Goal: Subscribe to service/newsletter

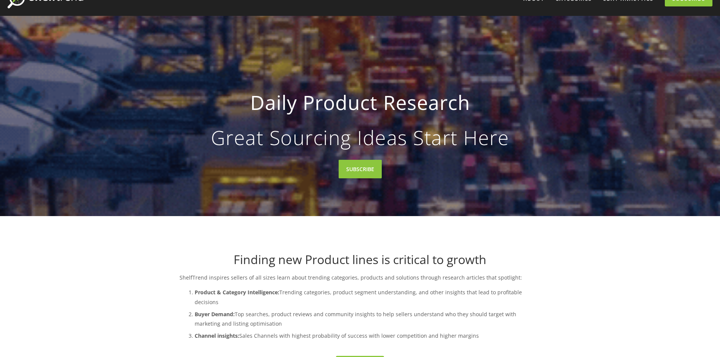
scroll to position [76, 0]
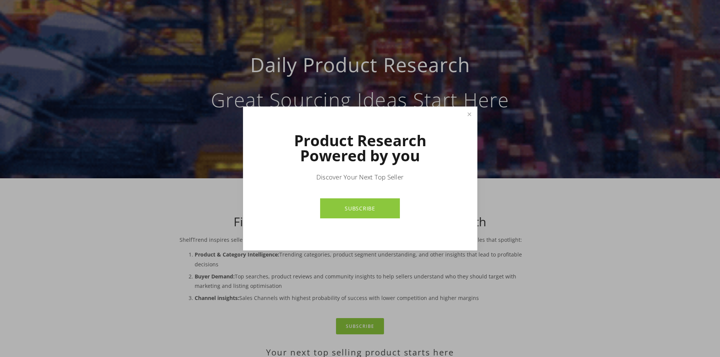
click at [366, 207] on link "SUBSCRIBE" at bounding box center [360, 208] width 80 height 20
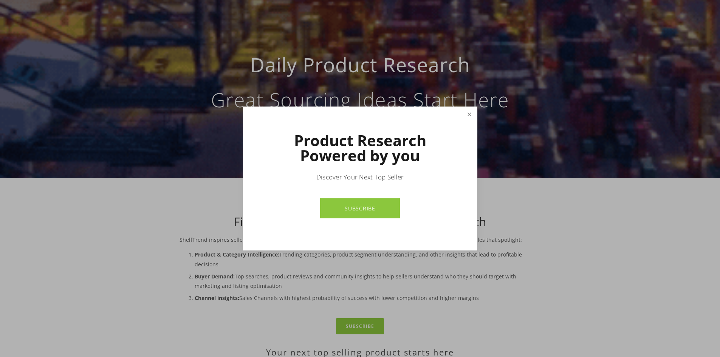
click at [469, 114] on link "Close" at bounding box center [469, 114] width 13 height 13
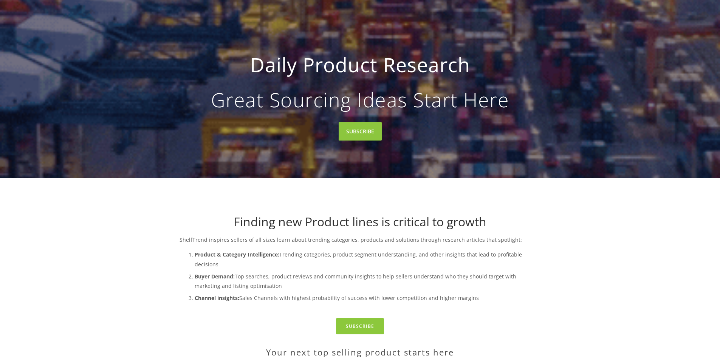
scroll to position [0, 0]
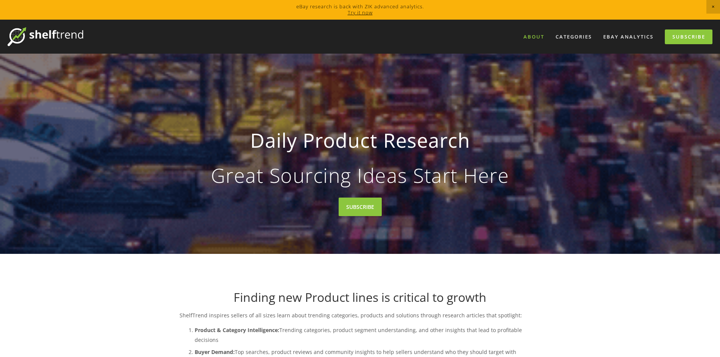
click at [532, 36] on link "About" at bounding box center [533, 37] width 31 height 12
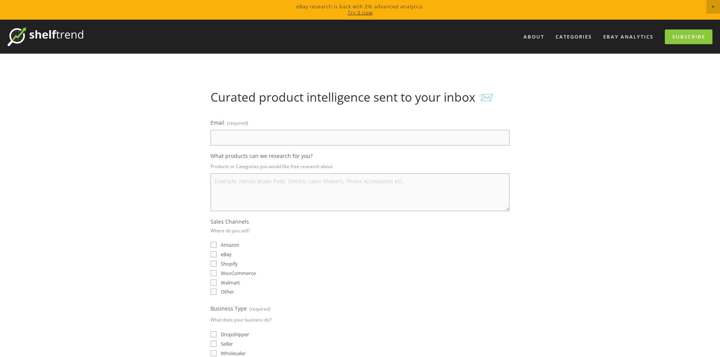
click at [240, 138] on input "Email (required)" at bounding box center [359, 137] width 299 height 15
type input "[PERSON_NAME][EMAIL_ADDRESS][DOMAIN_NAME]"
click at [214, 263] on input "Shopify" at bounding box center [213, 264] width 6 height 6
checkbox input "true"
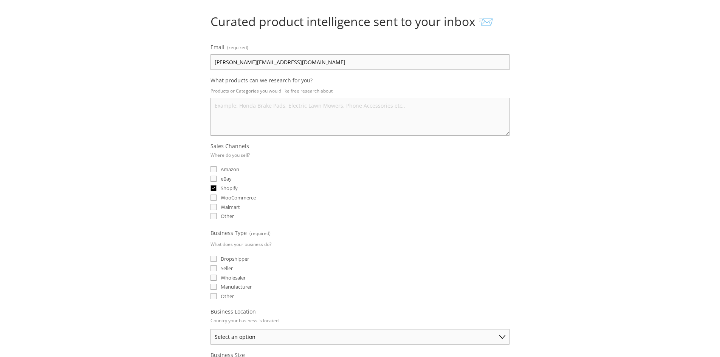
click at [213, 260] on input "Dropshipper" at bounding box center [213, 259] width 6 height 6
checkbox input "true"
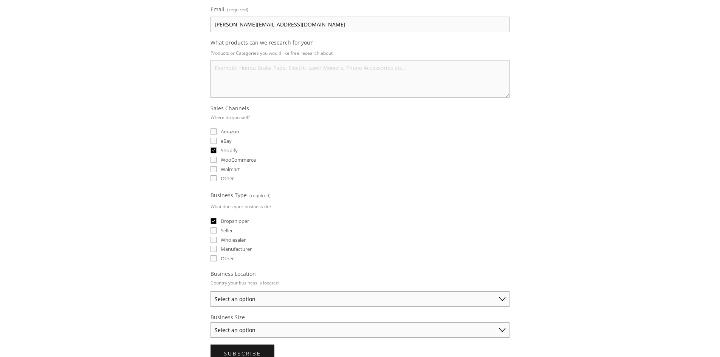
scroll to position [151, 0]
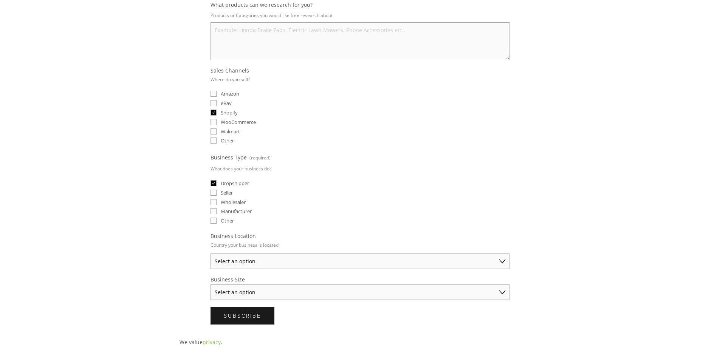
click at [371, 263] on select "Select an option Australia United States United Kingdom China Japan Germany Can…" at bounding box center [359, 261] width 299 height 15
select select "United Kingdom"
click at [210, 254] on select "Select an option Australia United States United Kingdom China Japan Germany Can…" at bounding box center [359, 261] width 299 height 15
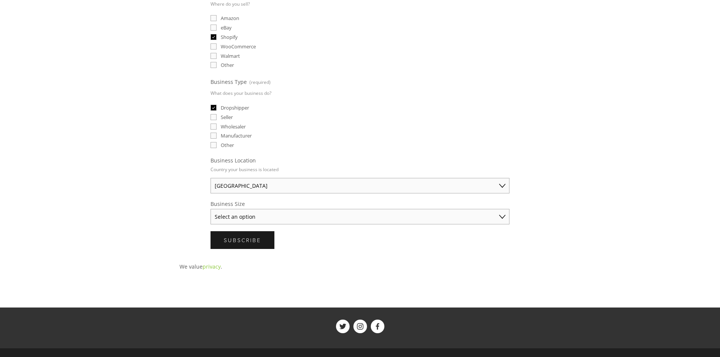
click at [326, 217] on select "Select an option Solo Merchant (under $50K annual sales) Small Business ($50K -…" at bounding box center [359, 216] width 299 height 15
select select "Solo Merchant (under $50K annual sales)"
click at [210, 209] on select "Select an option Solo Merchant (under $50K annual sales) Small Business ($50K -…" at bounding box center [359, 216] width 299 height 15
click at [246, 241] on span "Subscribe" at bounding box center [242, 240] width 37 height 7
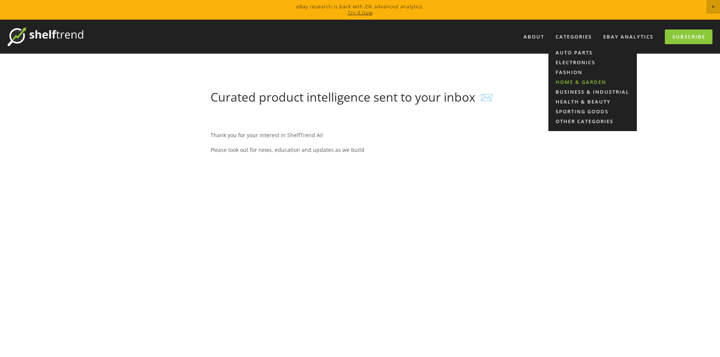
click at [570, 78] on link "Home & Garden" at bounding box center [592, 82] width 88 height 10
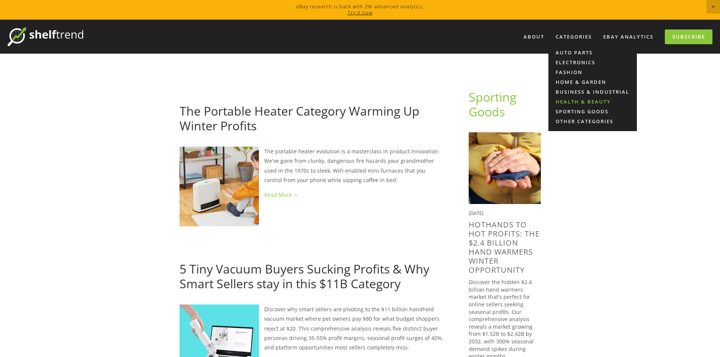
click at [576, 99] on link "Health & Beauty" at bounding box center [592, 102] width 88 height 10
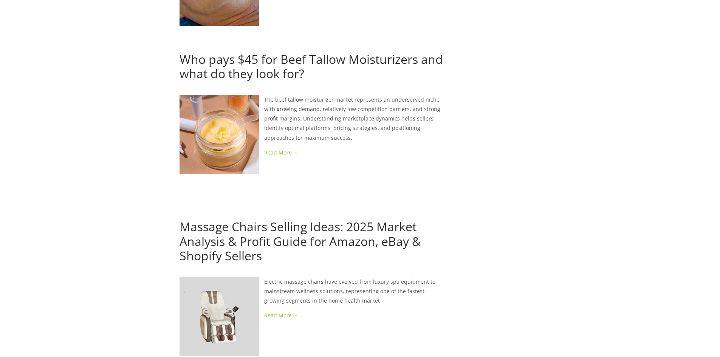
scroll to position [1171, 0]
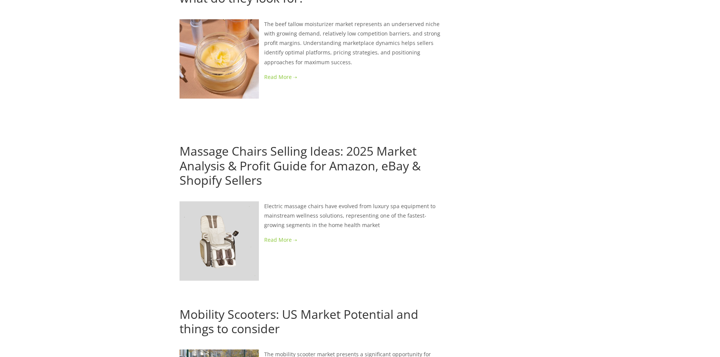
click at [358, 143] on link "Massage Chairs Selling Ideas: 2025 Market Analysis & Profit Guide for Amazon, e…" at bounding box center [299, 165] width 241 height 45
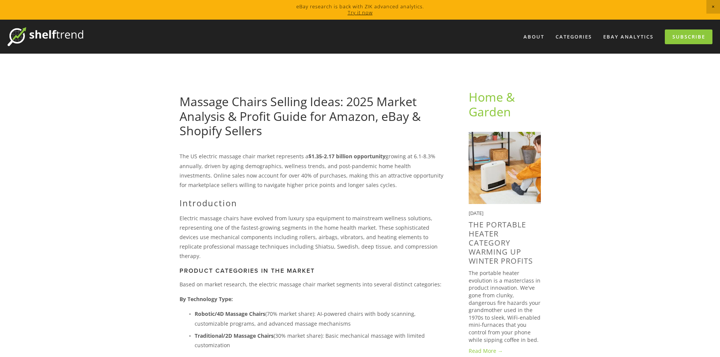
click at [44, 34] on img at bounding box center [46, 36] width 76 height 19
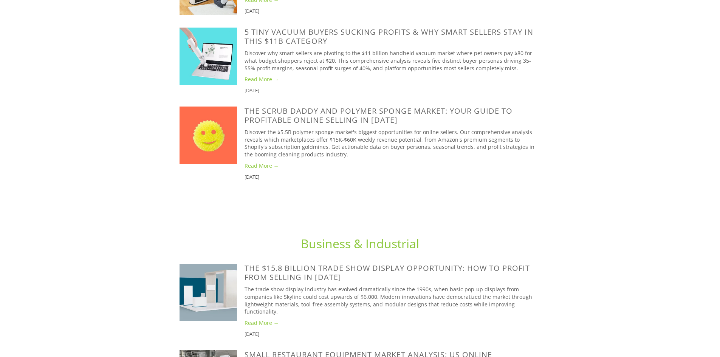
scroll to position [1323, 0]
